Goal: Information Seeking & Learning: Learn about a topic

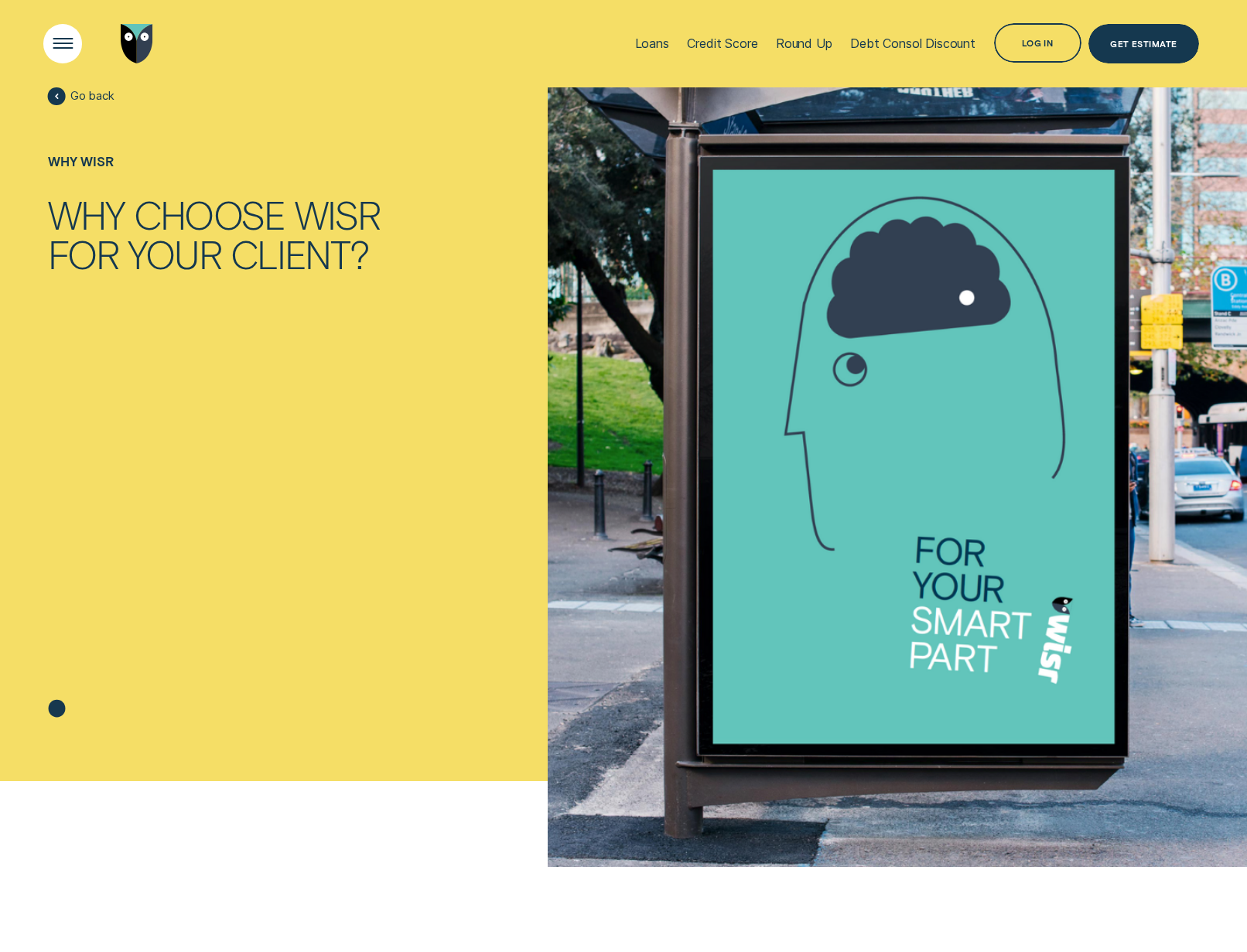
click at [49, 40] on div "Loans Credit Score Round Up Debt Consol Discount Log in Log in Customer Dashboa…" at bounding box center [624, 43] width 1247 height 87
click at [72, 43] on div "Open Menu" at bounding box center [63, 44] width 56 height 56
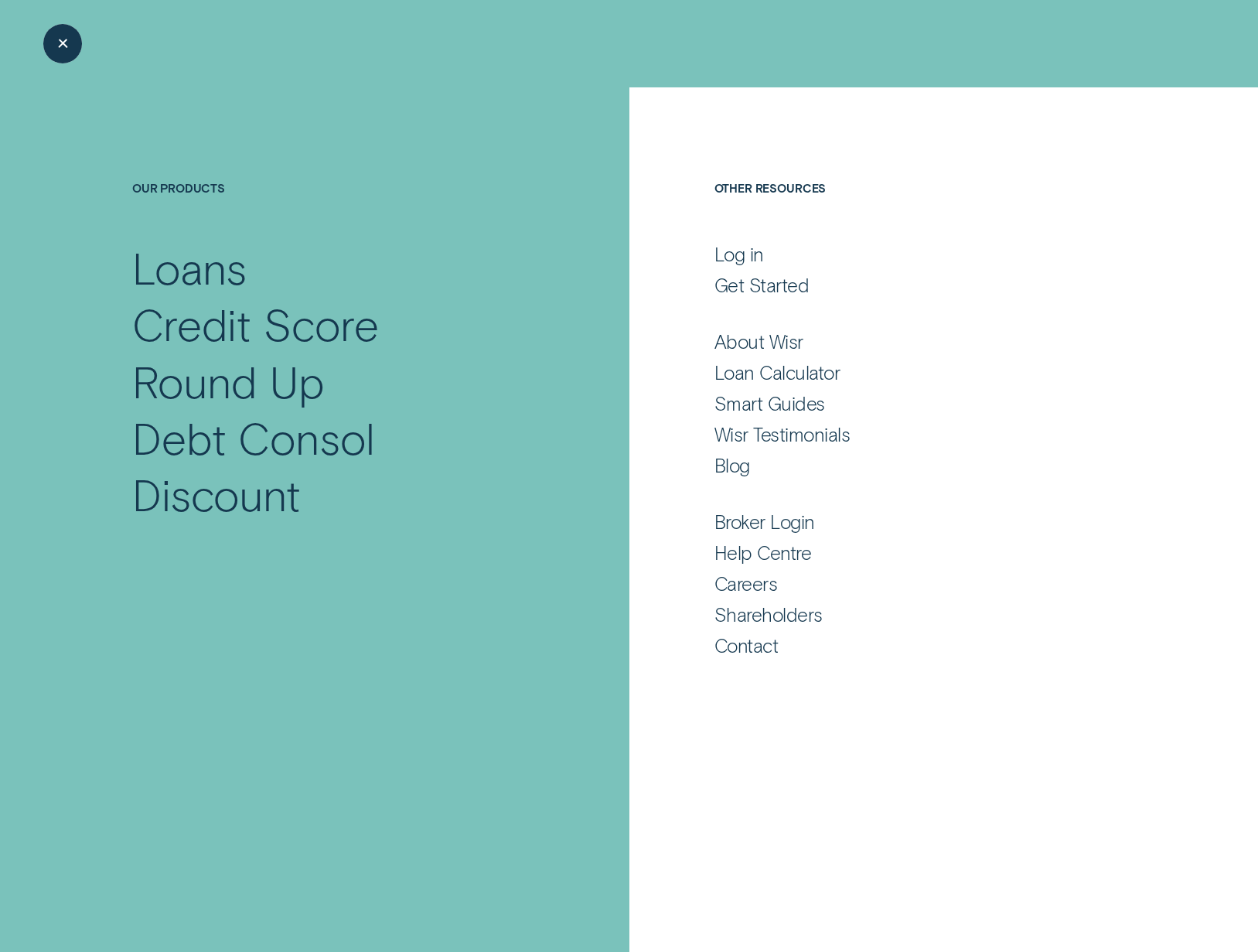
click at [76, 47] on div "Close Menu" at bounding box center [63, 44] width 56 height 56
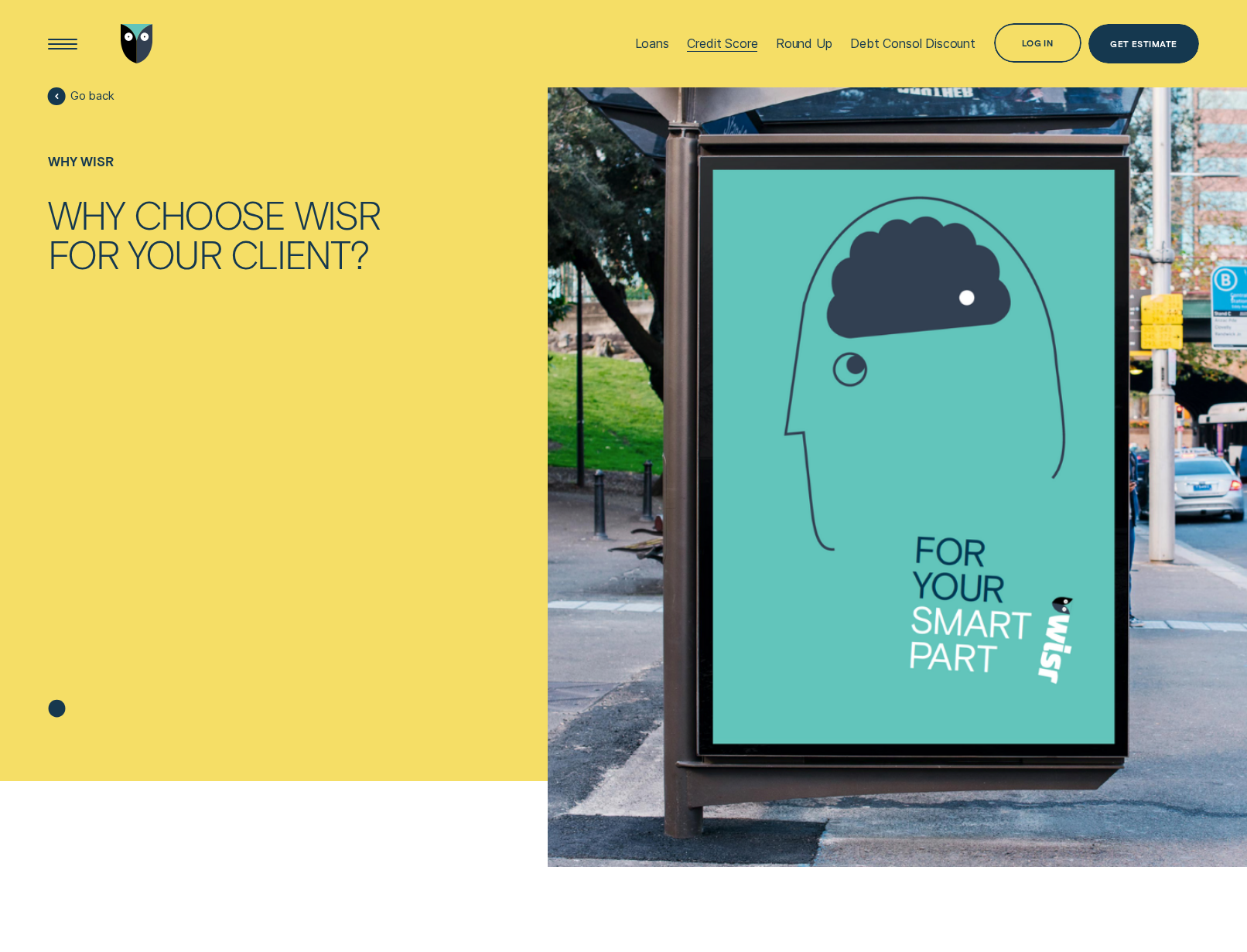
click at [712, 49] on div "Credit Score" at bounding box center [722, 43] width 70 height 15
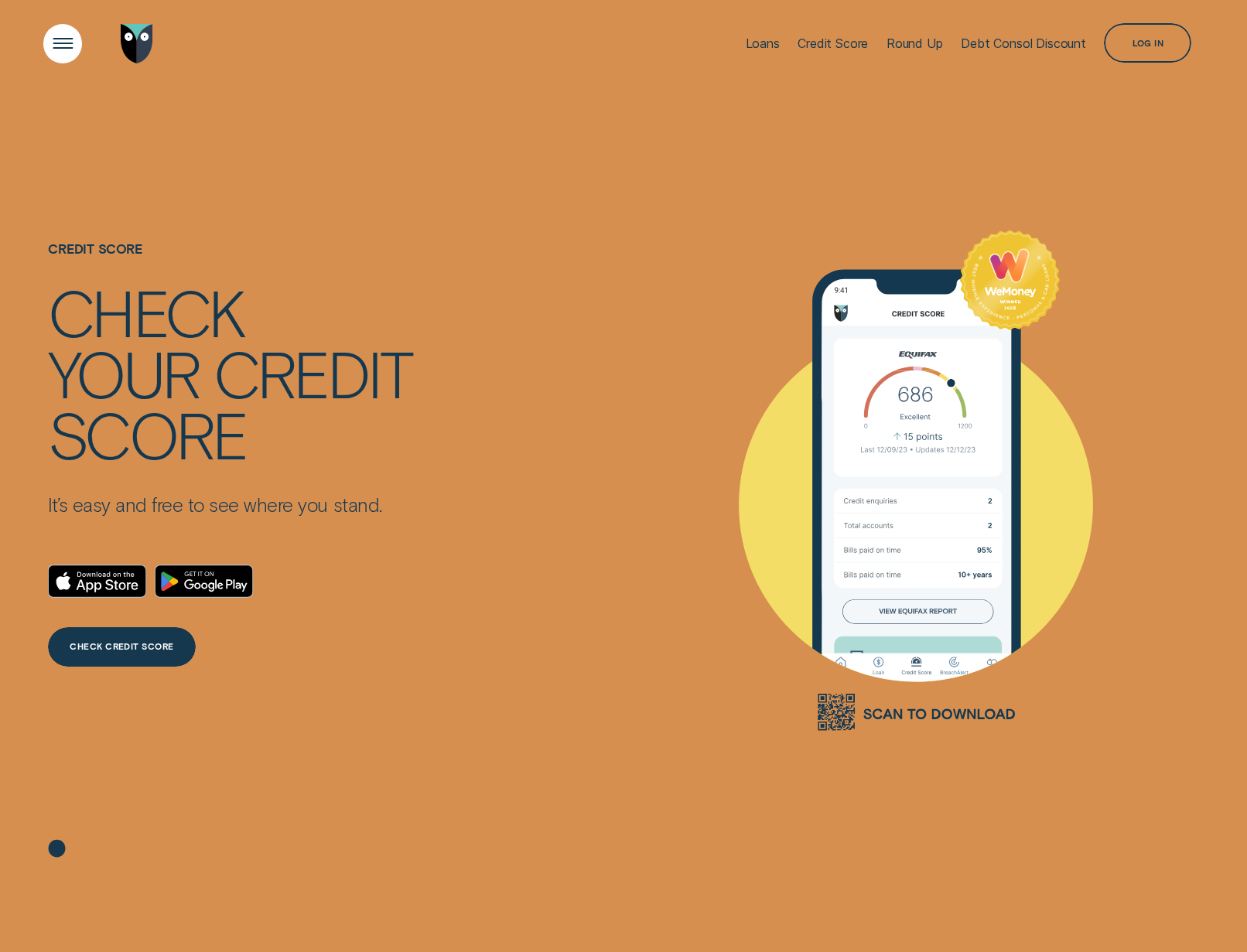
click at [59, 42] on div "Open Menu" at bounding box center [63, 44] width 56 height 56
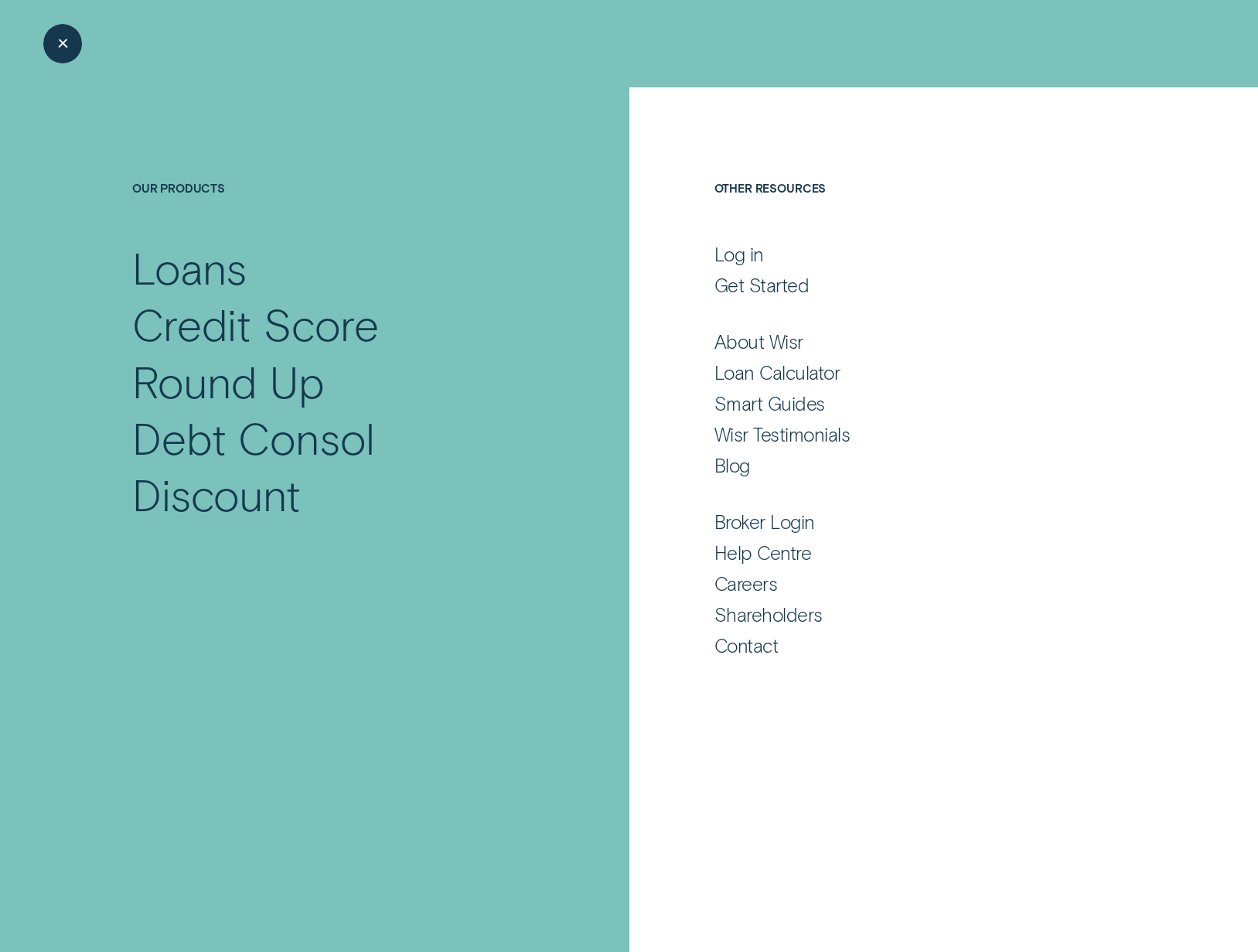
click at [61, 40] on div "Close Menu" at bounding box center [63, 44] width 56 height 56
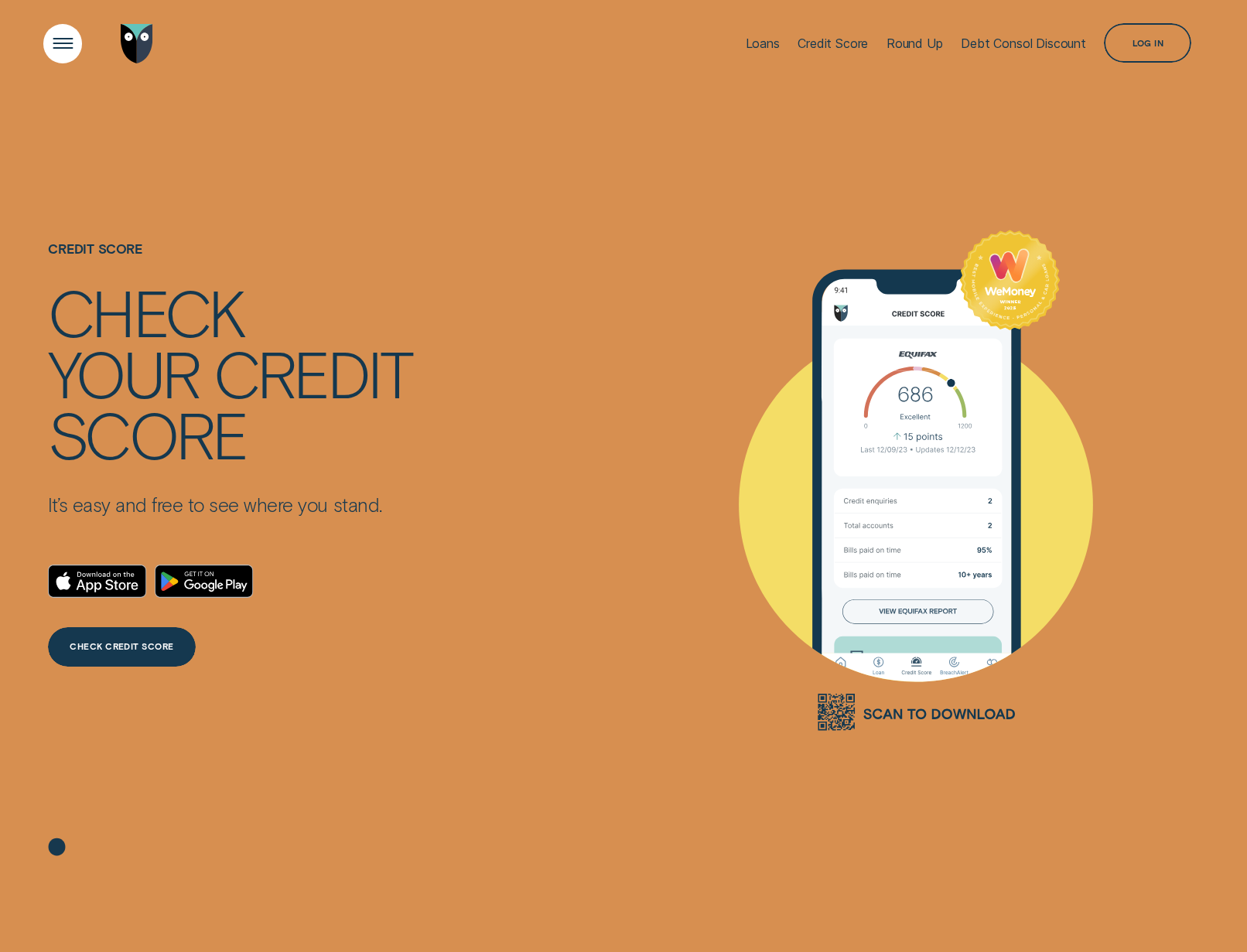
click at [63, 47] on div "Open Menu" at bounding box center [63, 44] width 56 height 56
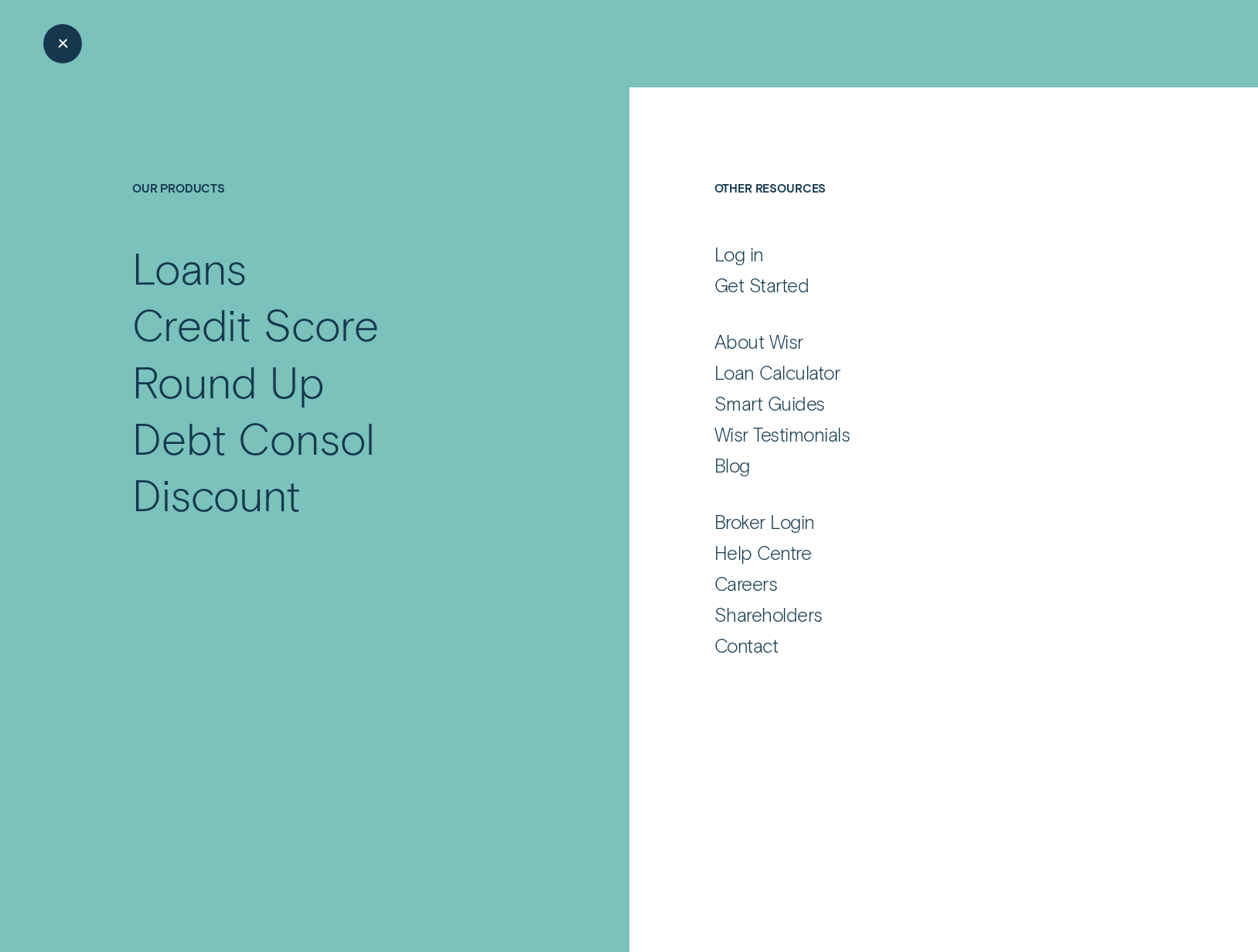
click at [71, 43] on div "Close Menu" at bounding box center [63, 44] width 56 height 56
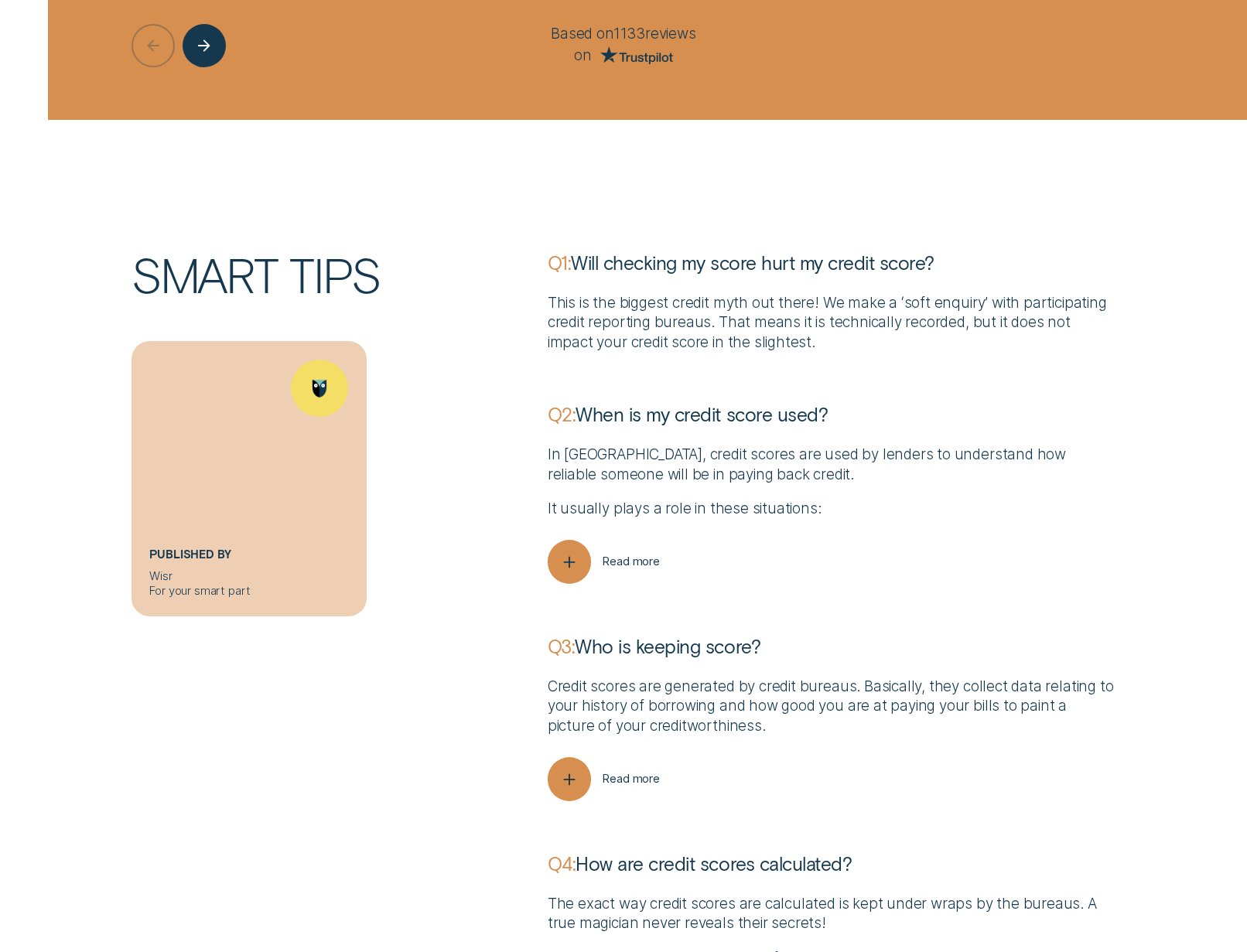
scroll to position [4897, 0]
